Goal: Navigation & Orientation: Find specific page/section

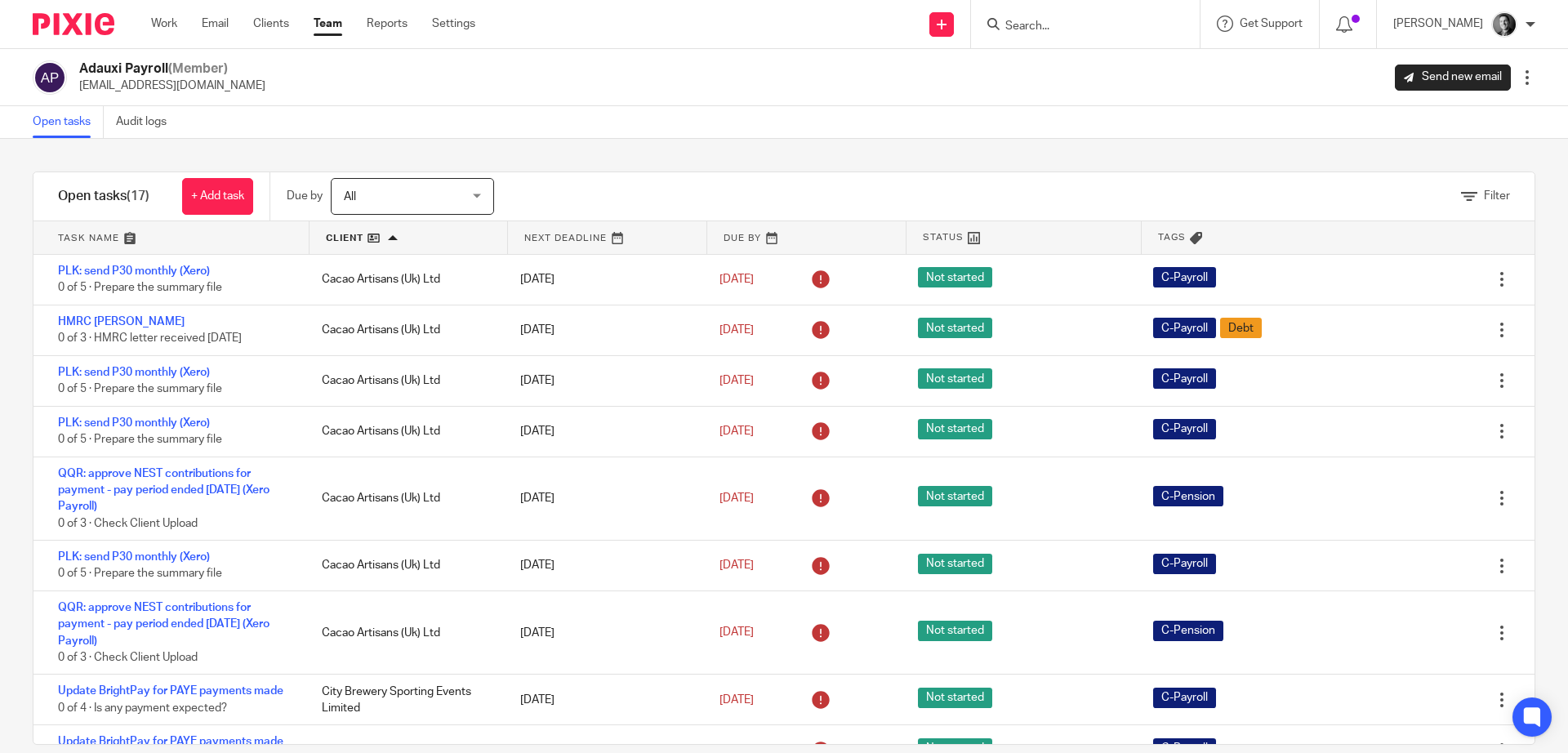
click at [323, 28] on link "Team" at bounding box center [328, 23] width 29 height 16
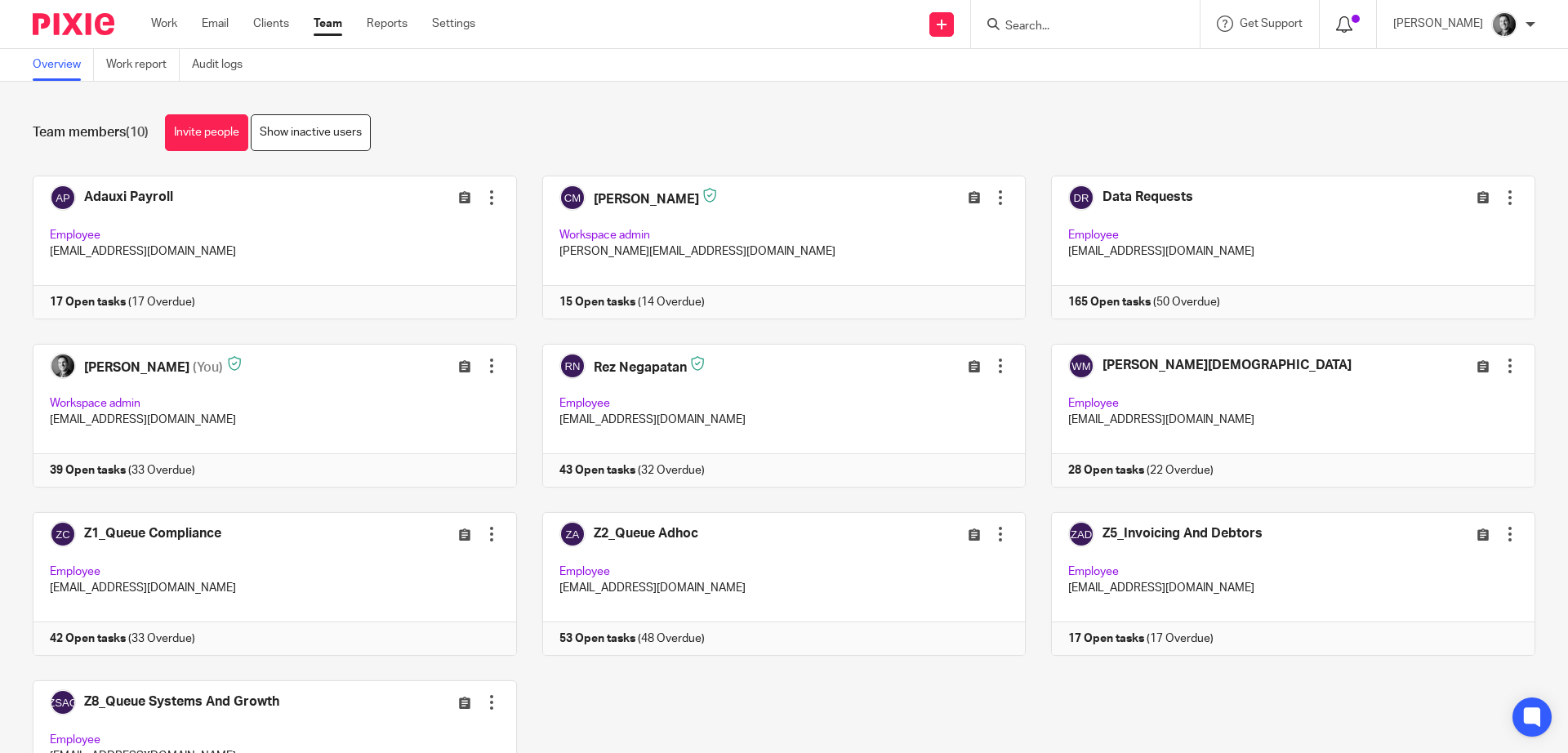
click at [1348, 27] on icon at bounding box center [1343, 24] width 16 height 16
